Goal: Find specific page/section: Find specific page/section

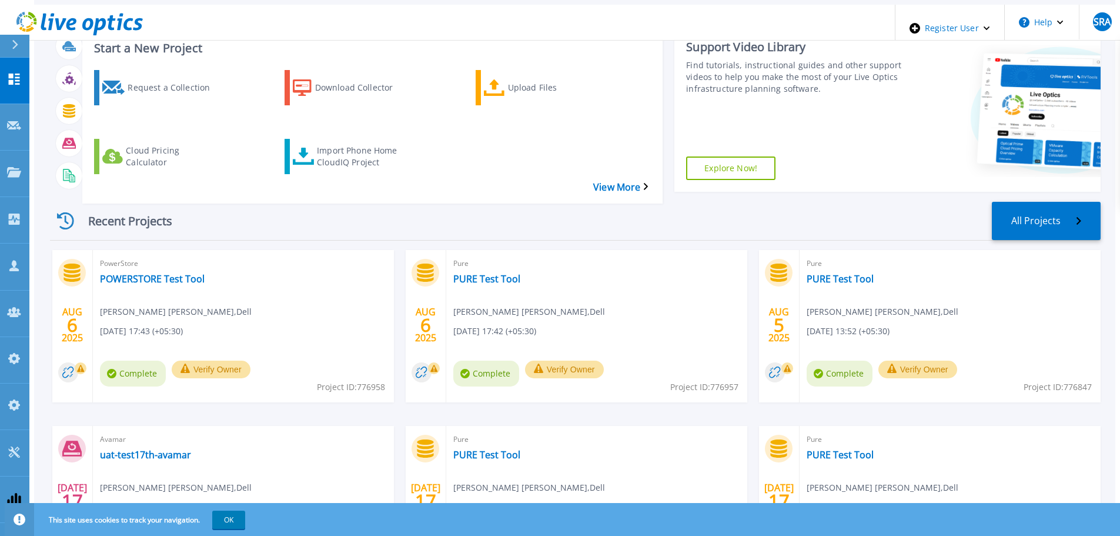
scroll to position [59, 0]
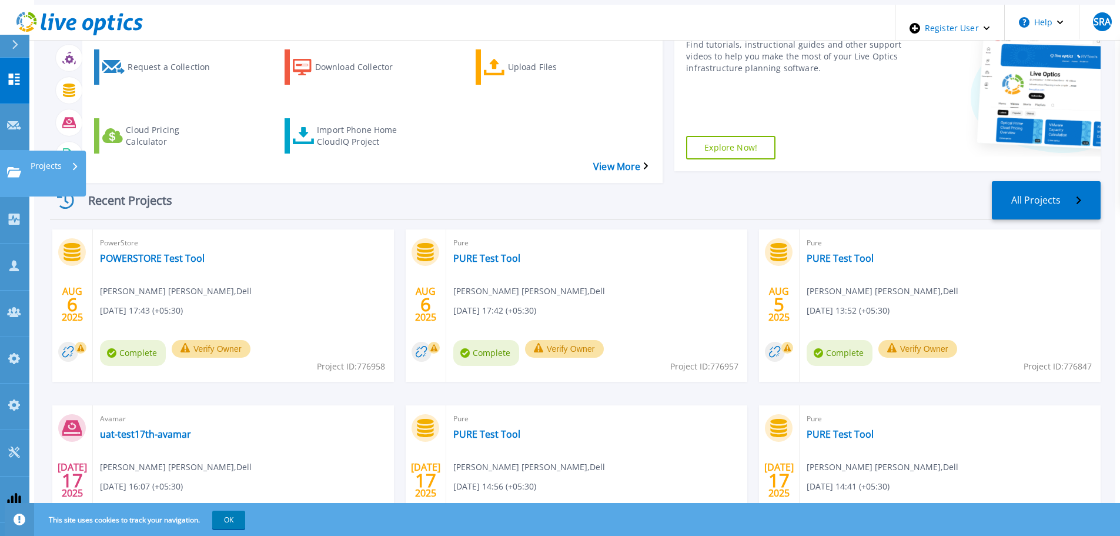
click at [14, 167] on icon at bounding box center [14, 172] width 14 height 10
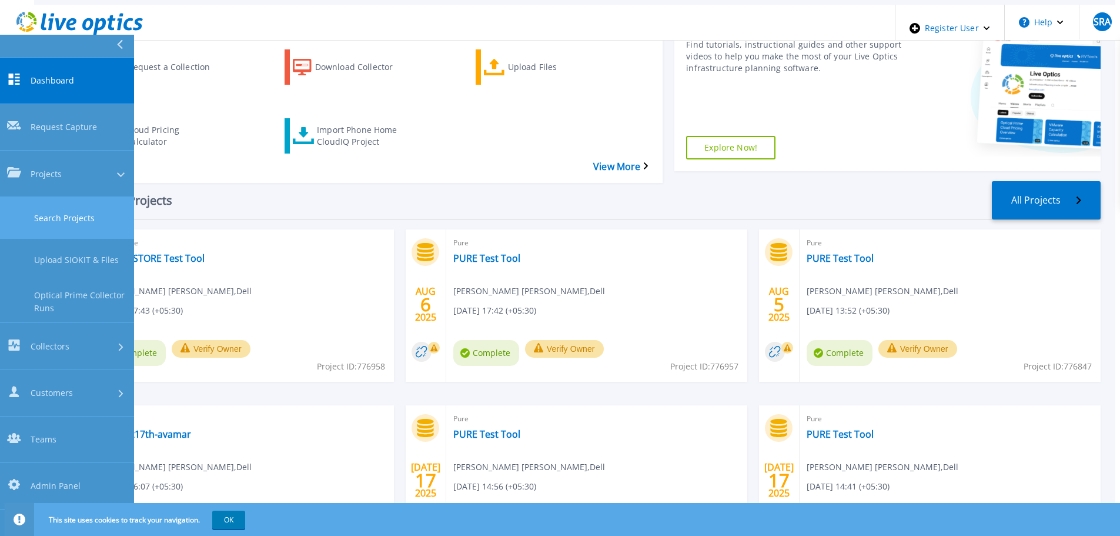
click at [29, 197] on link "Search Projects" at bounding box center [67, 218] width 134 height 42
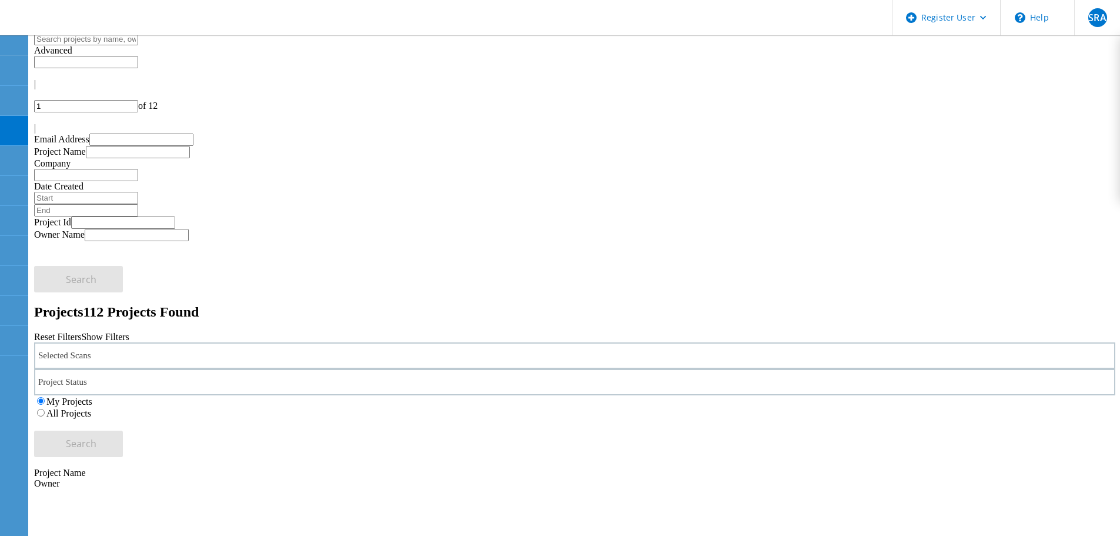
click at [129, 342] on div "Selected Scans" at bounding box center [574, 355] width 1081 height 26
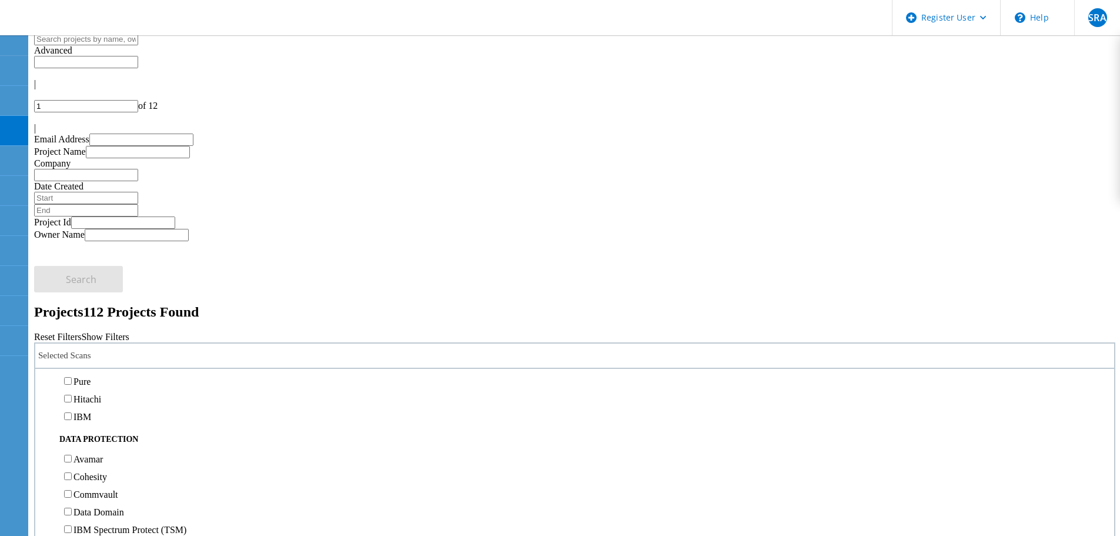
click at [90, 376] on label "Pure" at bounding box center [81, 381] width 17 height 10
click at [72, 377] on input "Pure" at bounding box center [68, 381] width 8 height 8
click at [123, 430] on button "Search" at bounding box center [78, 443] width 89 height 26
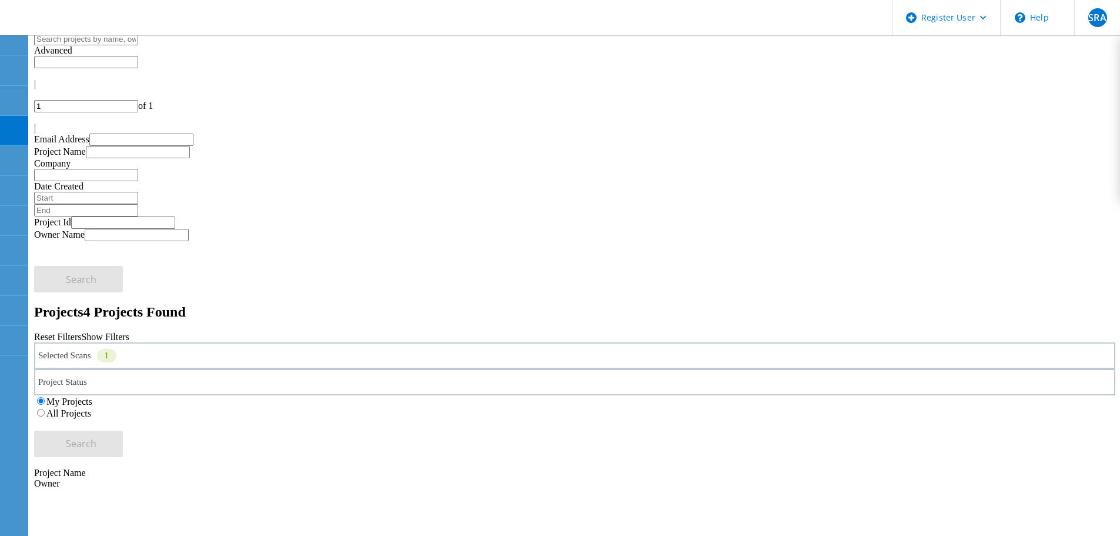
drag, startPoint x: 161, startPoint y: 241, endPoint x: 162, endPoint y: 232, distance: 9.0
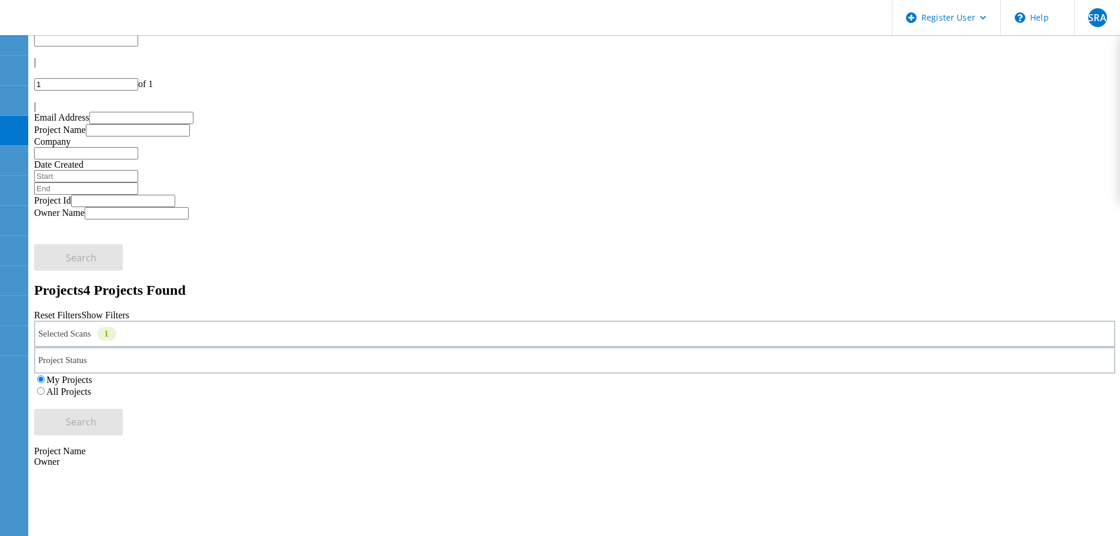
scroll to position [32, 0]
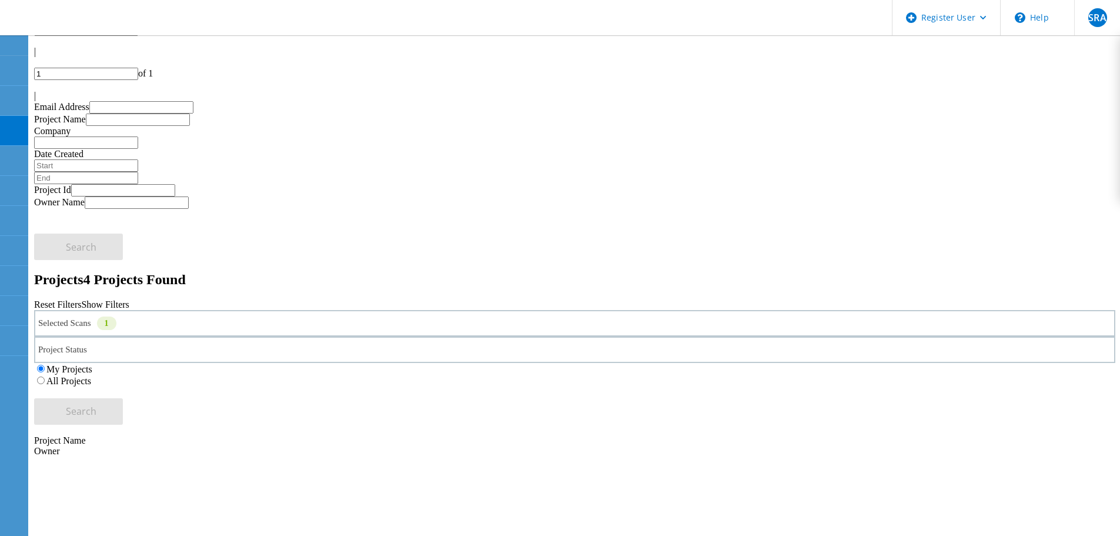
drag, startPoint x: 766, startPoint y: 128, endPoint x: 788, endPoint y: 129, distance: 21.8
click at [91, 376] on label "All Projects" at bounding box center [68, 381] width 45 height 10
click at [45, 376] on input "All Projects" at bounding box center [41, 380] width 8 height 8
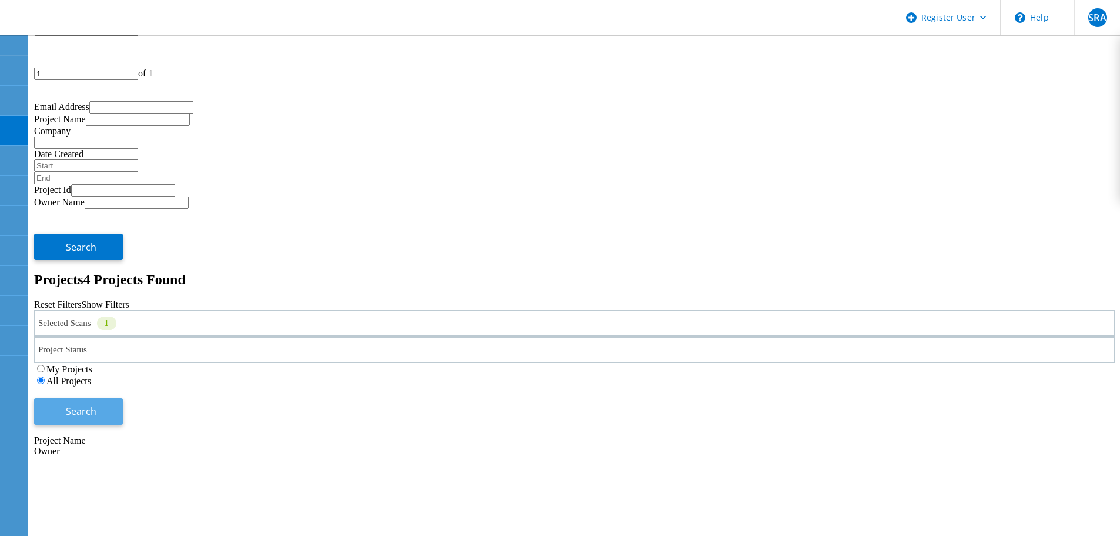
click at [123, 398] on button "Search" at bounding box center [78, 411] width 89 height 26
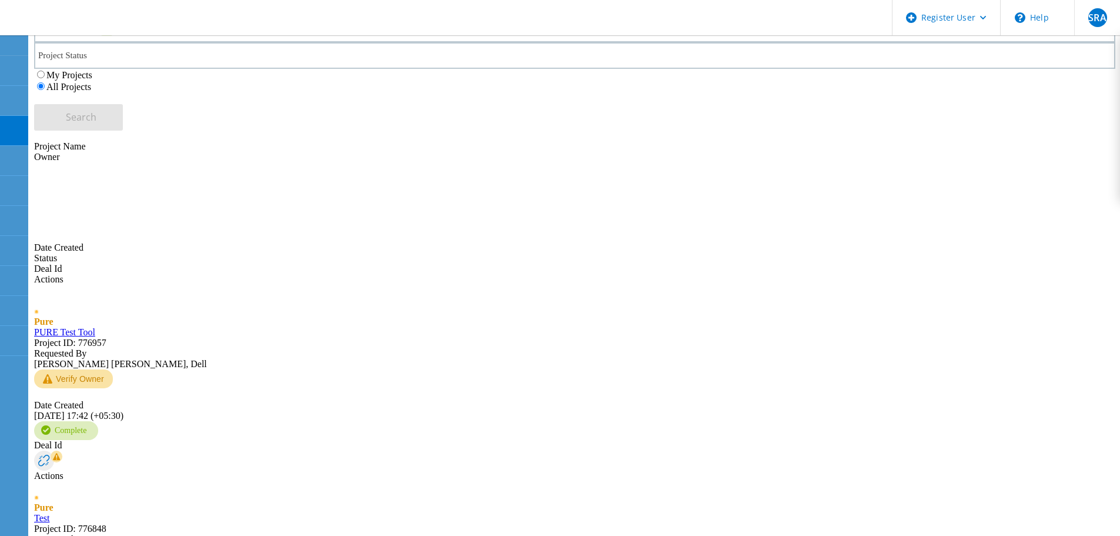
scroll to position [422, 0]
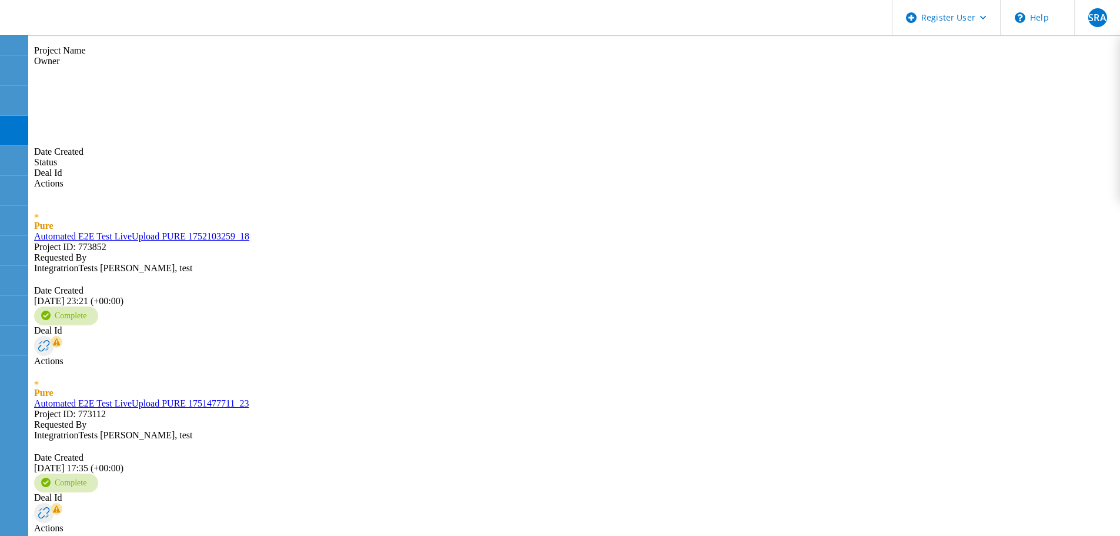
scroll to position [327, 0]
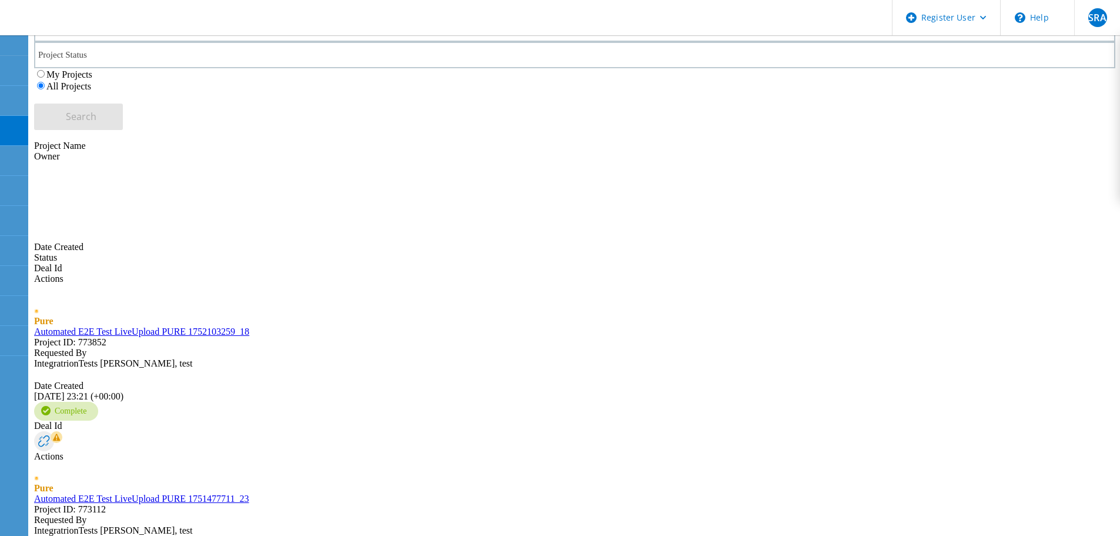
type input "3"
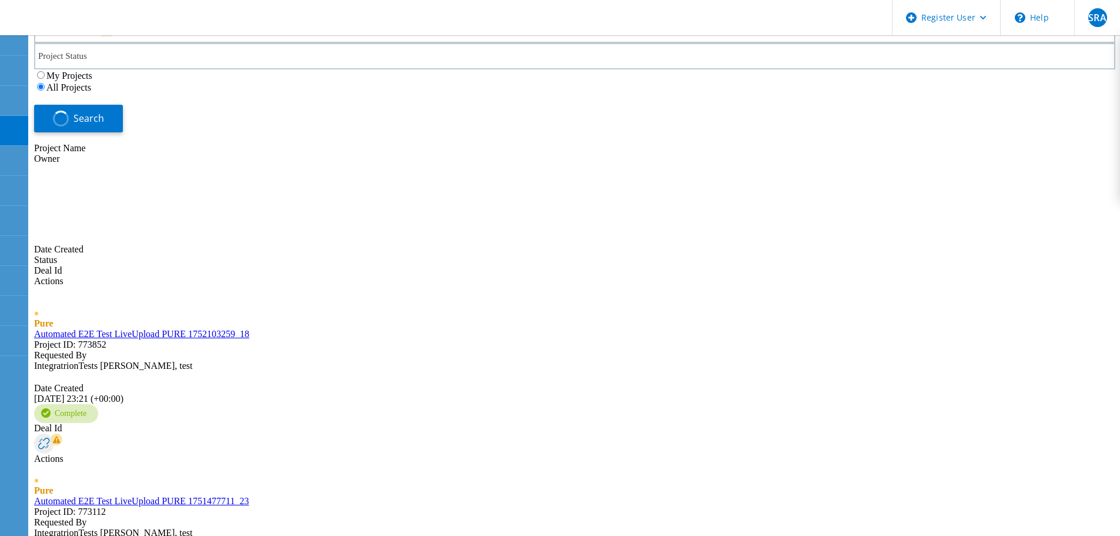
scroll to position [380, 0]
